Goal: Find specific page/section: Find specific page/section

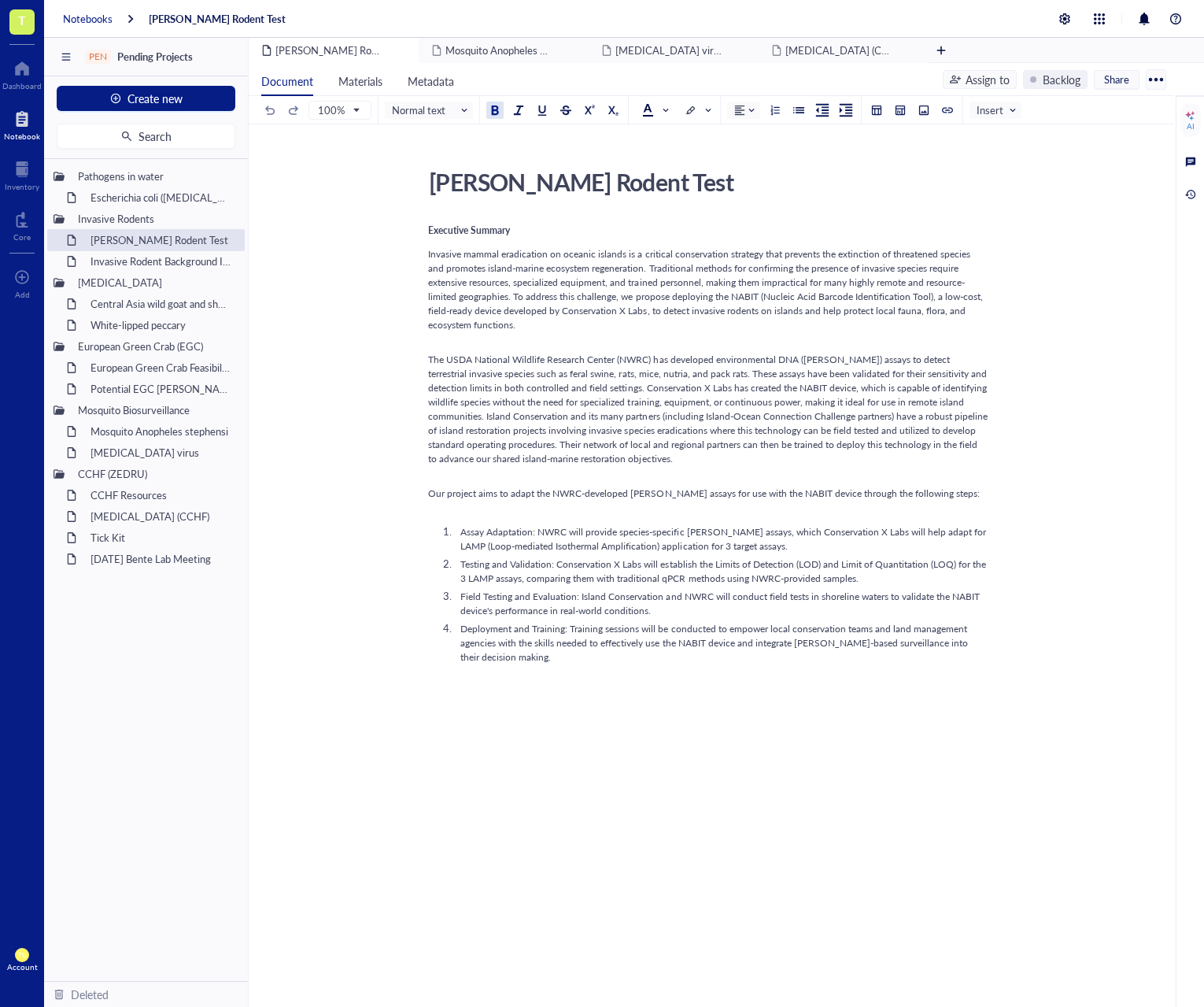
click at [79, 12] on div "Notebooks" at bounding box center [88, 18] width 50 height 14
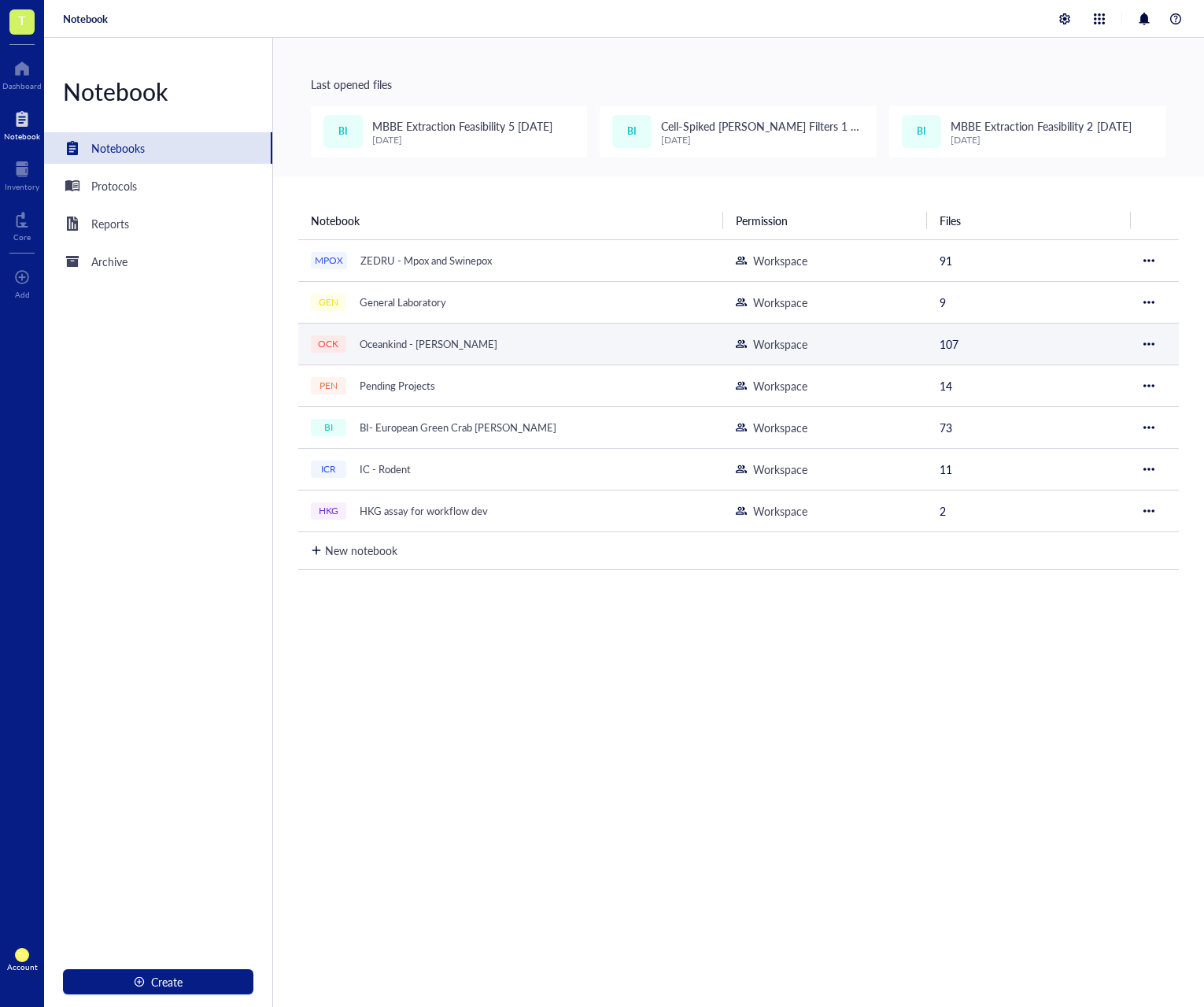
click at [521, 339] on div "OCK Oceankind - [PERSON_NAME]" at bounding box center [507, 344] width 393 height 22
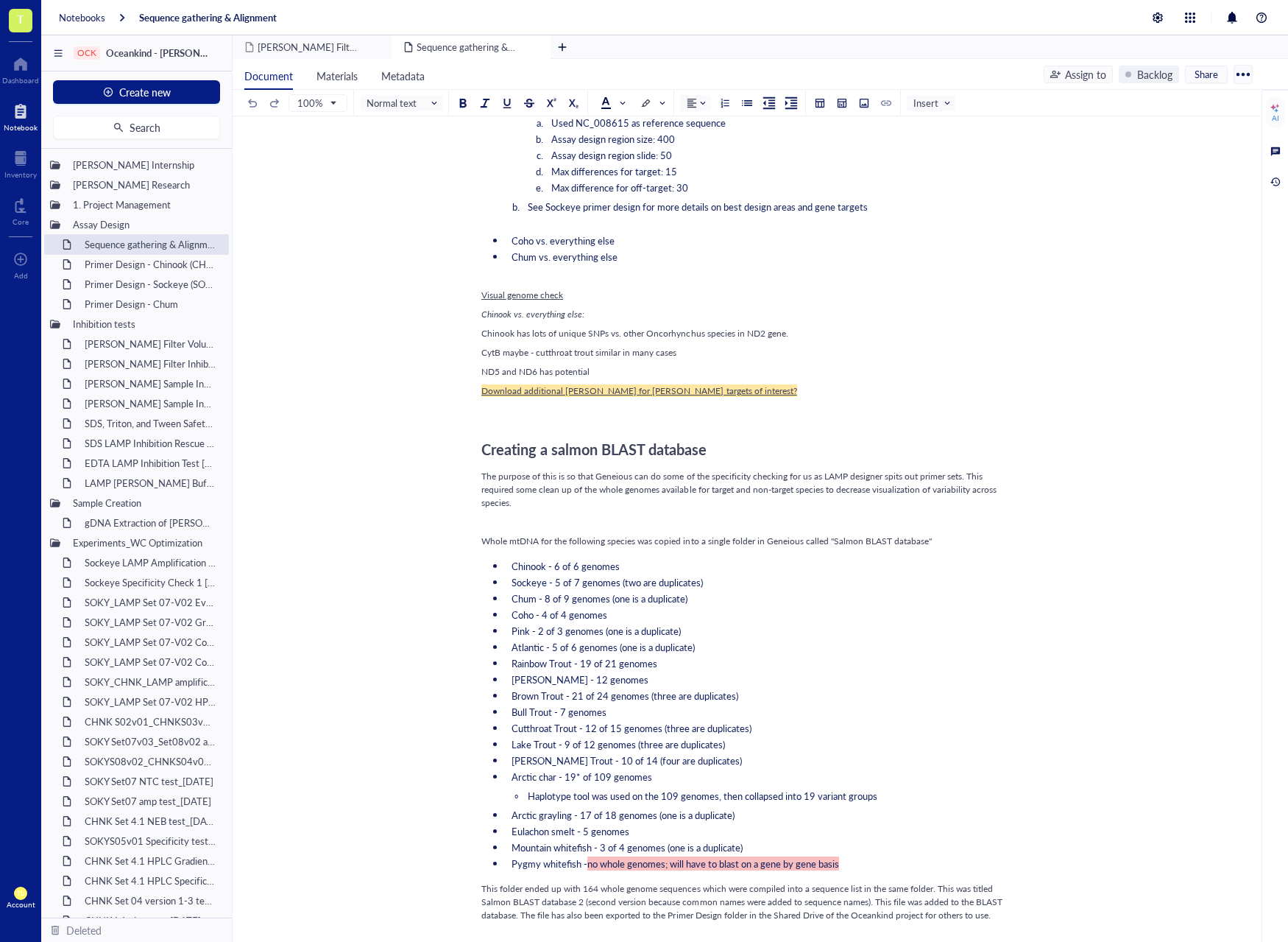
scroll to position [4784, 0]
